Goal: Task Accomplishment & Management: Manage account settings

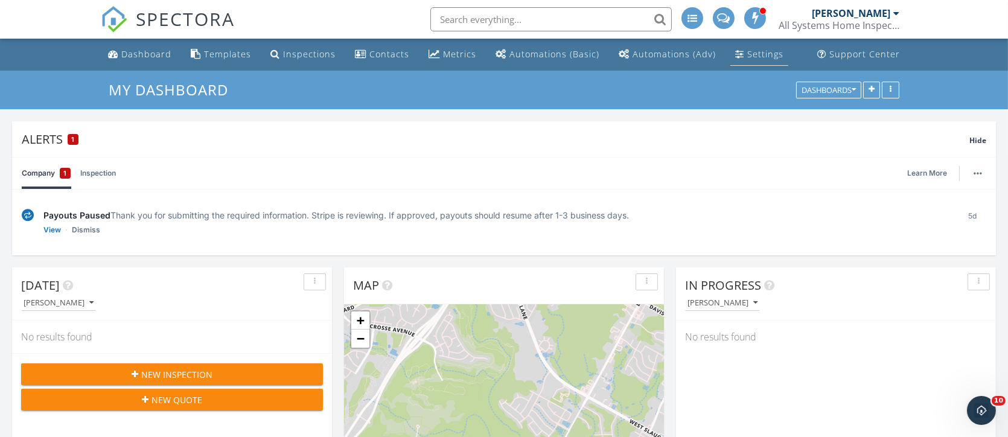
click at [753, 50] on div "Settings" at bounding box center [765, 53] width 36 height 11
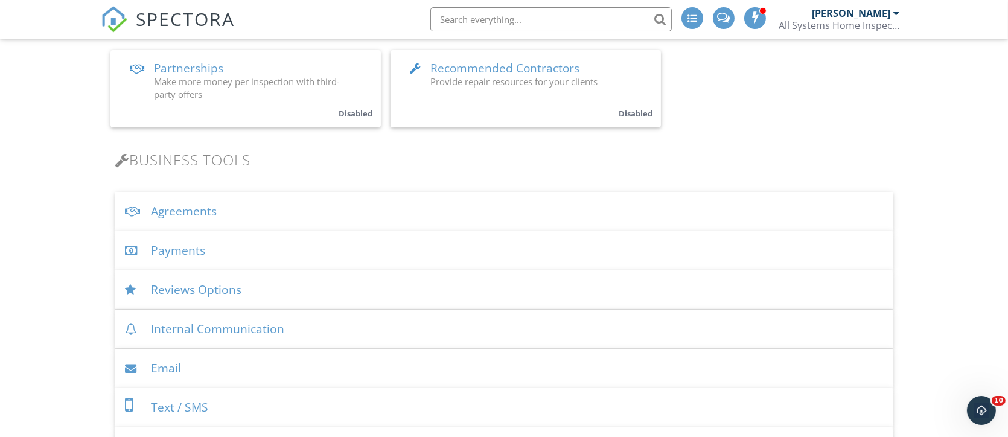
scroll to position [362, 0]
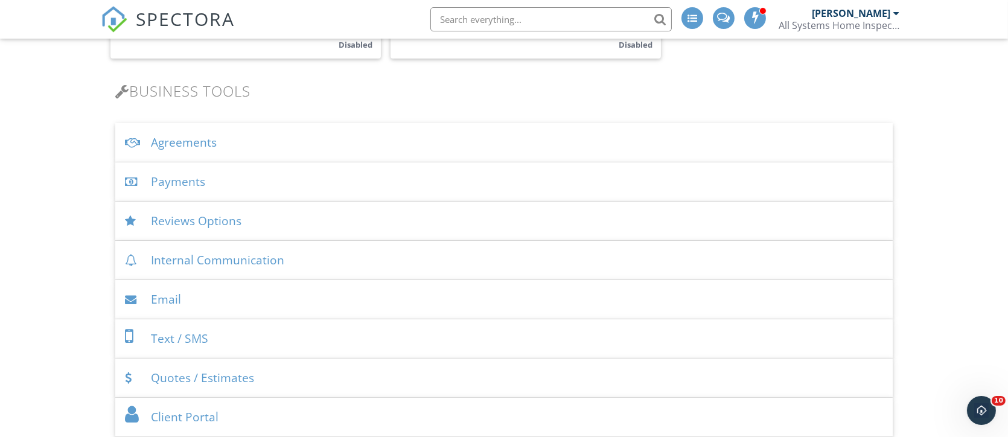
click at [526, 188] on div "Payments" at bounding box center [503, 181] width 777 height 39
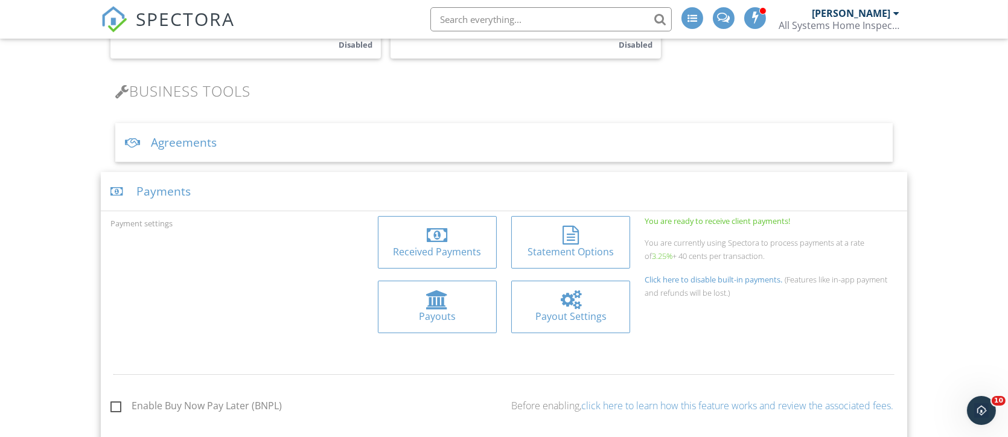
click at [429, 248] on div "Received Payments" at bounding box center [437, 251] width 100 height 13
click at [421, 304] on div at bounding box center [437, 299] width 100 height 19
